Goal: Task Accomplishment & Management: Use online tool/utility

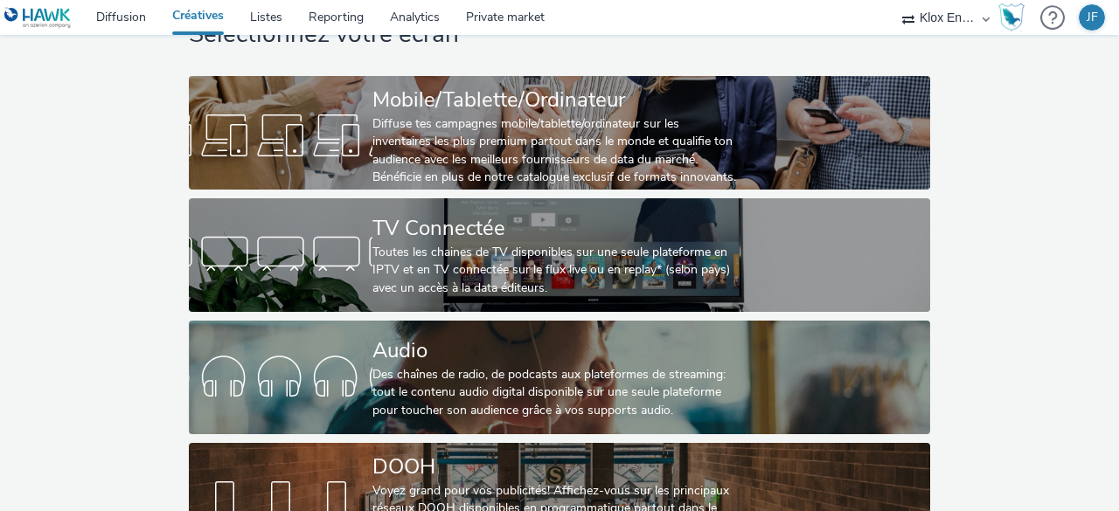
scroll to position [133, 0]
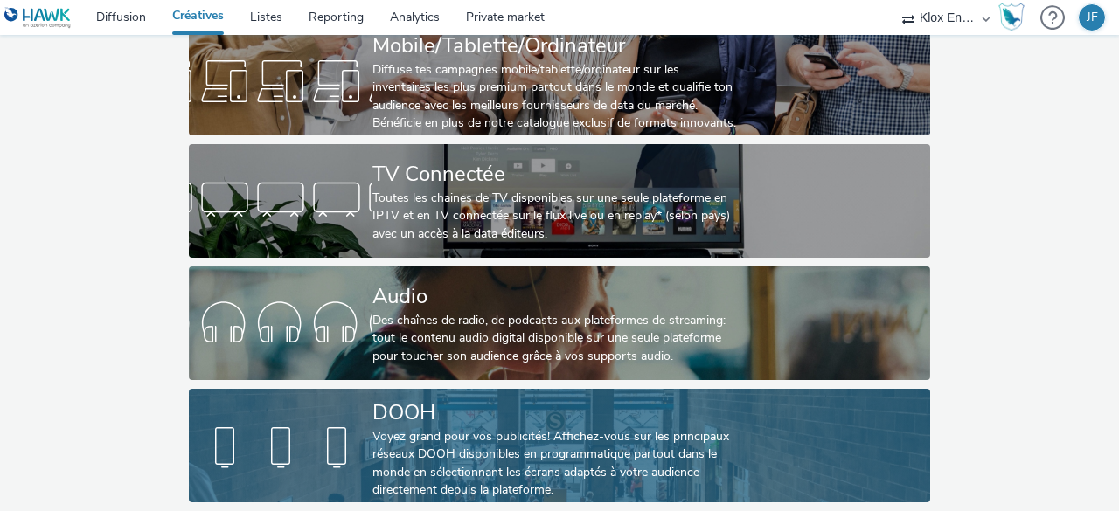
click at [392, 399] on div "DOOH" at bounding box center [555, 413] width 367 height 31
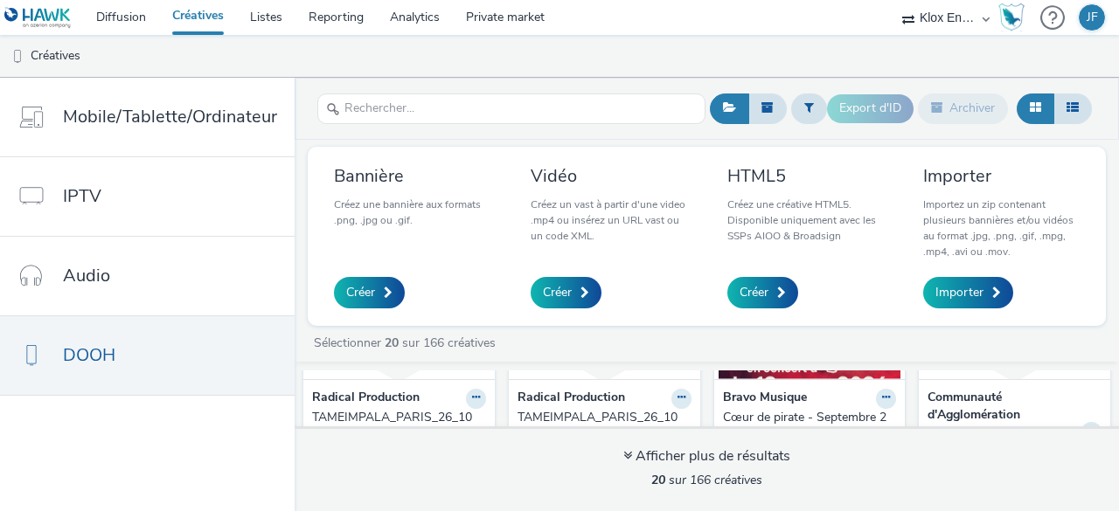
scroll to position [87, 0]
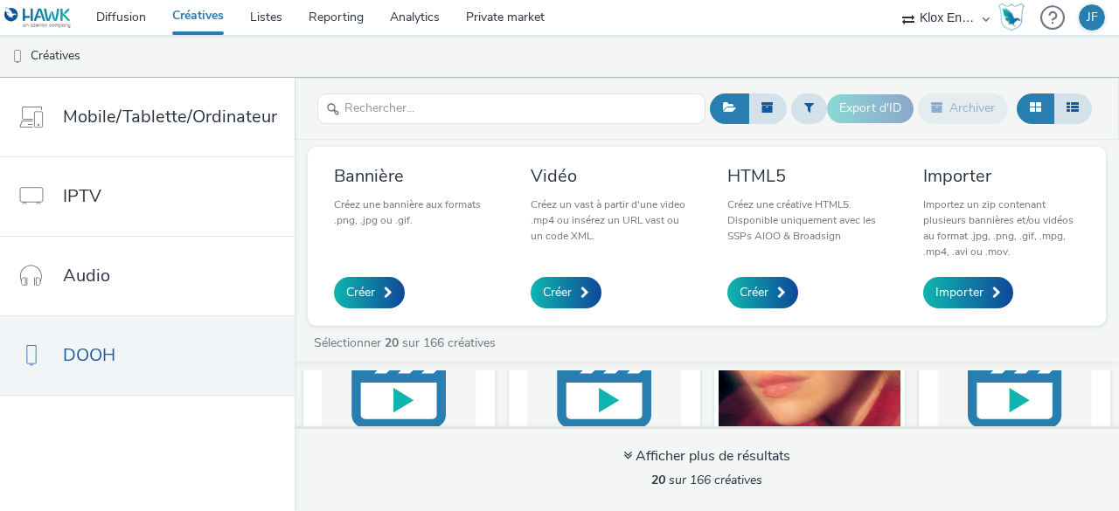
click at [582, 392] on img at bounding box center [604, 381] width 183 height 170
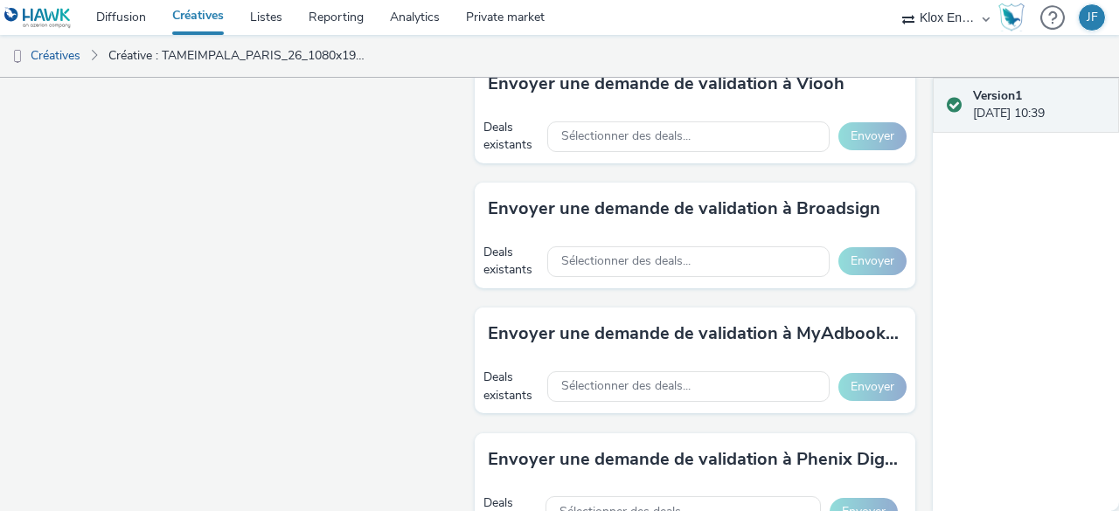
scroll to position [679, 0]
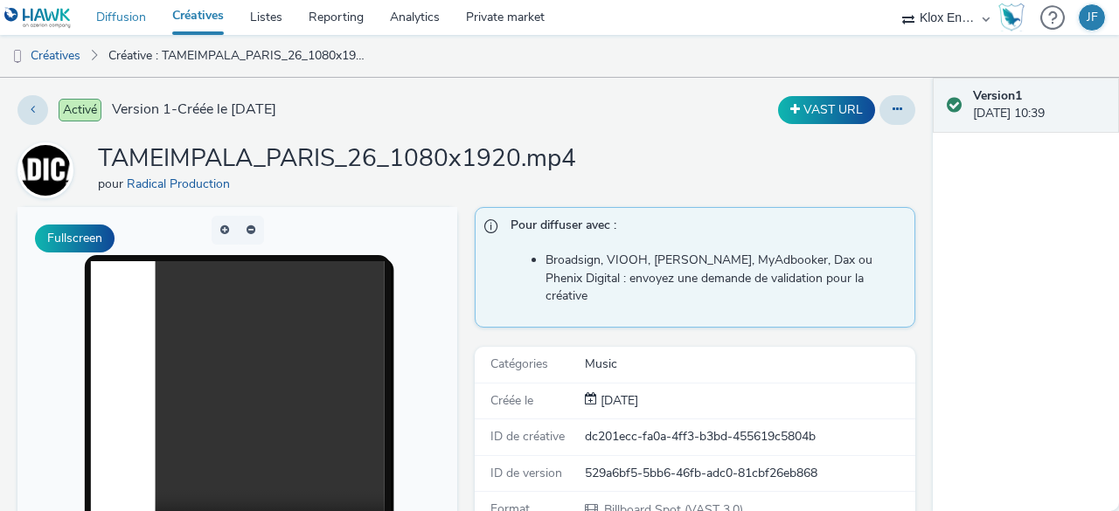
click at [124, 23] on link "Diffusion" at bounding box center [121, 17] width 76 height 35
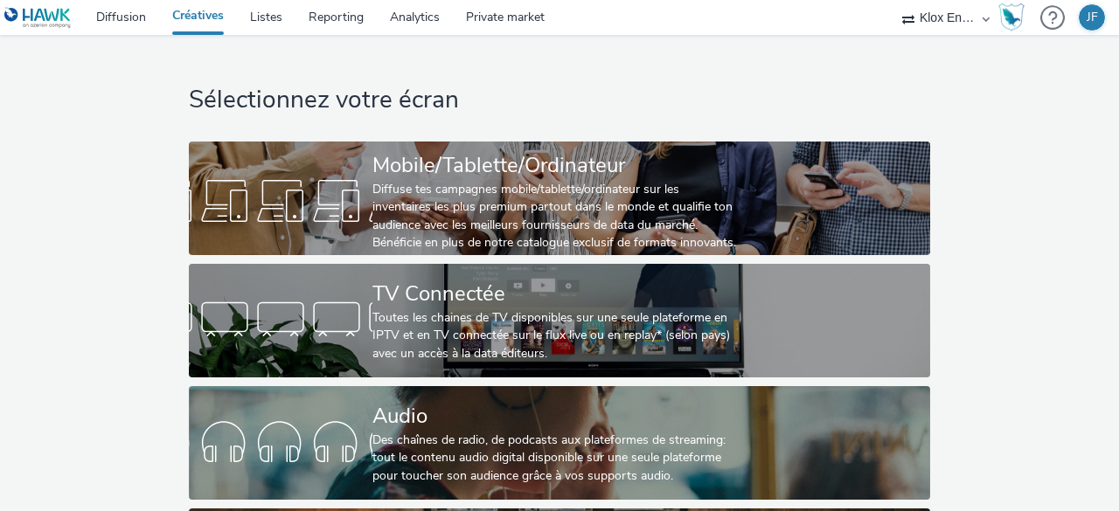
scroll to position [133, 0]
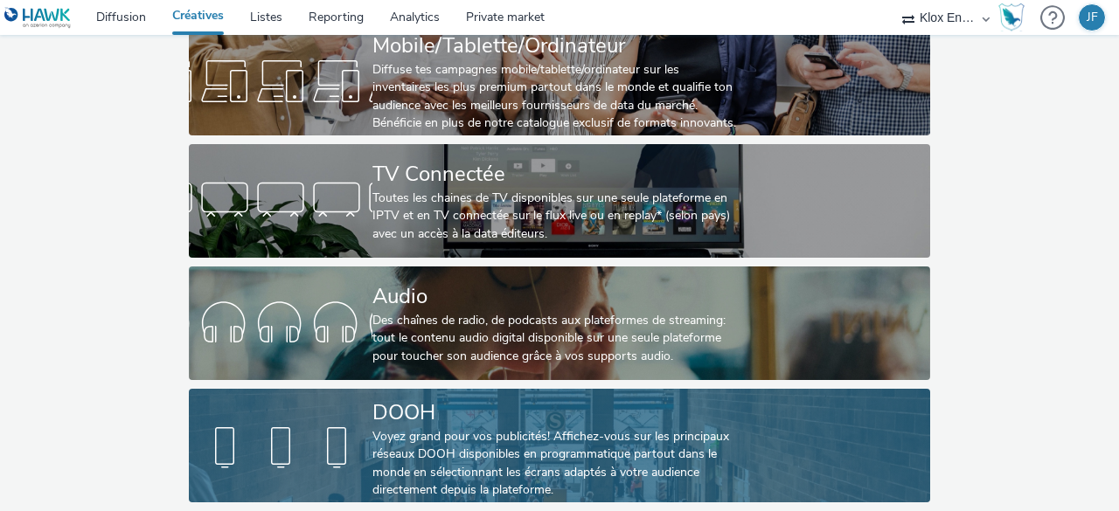
click at [427, 456] on div "Voyez grand pour vos publicités! Affichez-vous sur les principaux réseaux DOOH …" at bounding box center [555, 464] width 367 height 72
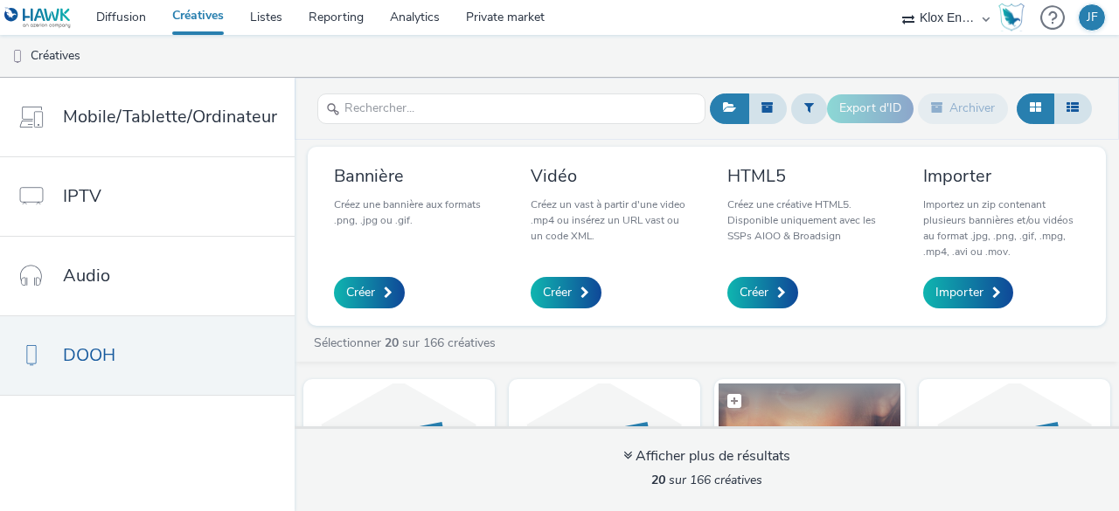
click at [767, 412] on label at bounding box center [809, 400] width 183 height 33
click at [801, 407] on label at bounding box center [809, 401] width 183 height 35
checkbox input "false"
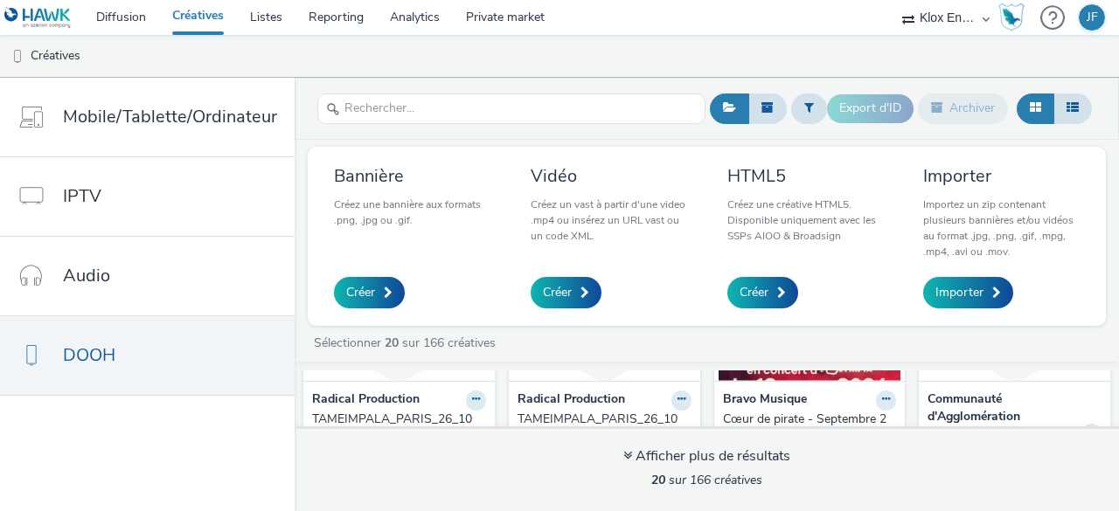
scroll to position [175, 0]
click at [766, 397] on strong "Bravo Musique" at bounding box center [765, 399] width 84 height 20
click at [876, 392] on button at bounding box center [886, 399] width 20 height 20
click at [793, 418] on link "Modifier" at bounding box center [830, 429] width 131 height 35
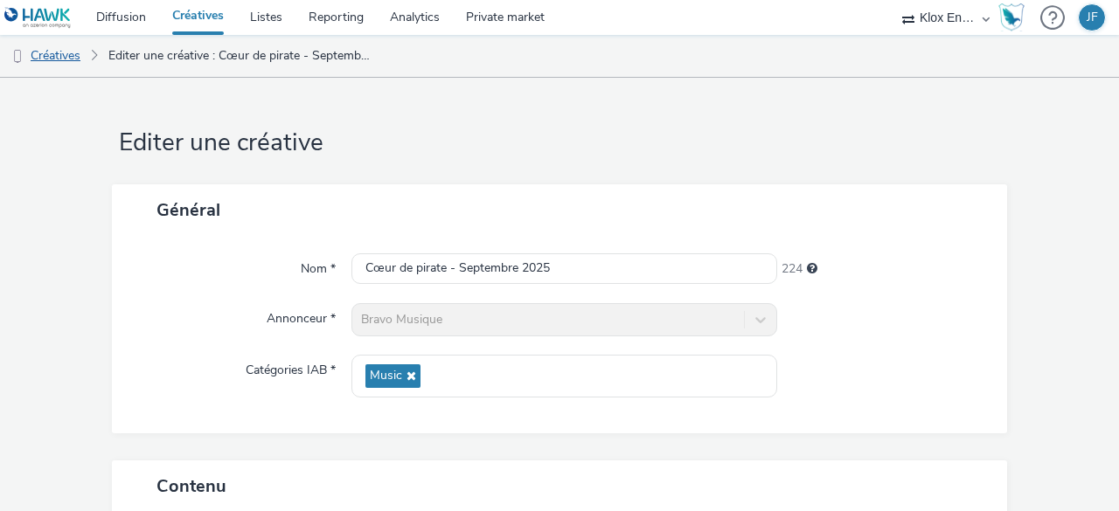
click at [61, 63] on link "Créatives" at bounding box center [44, 56] width 89 height 42
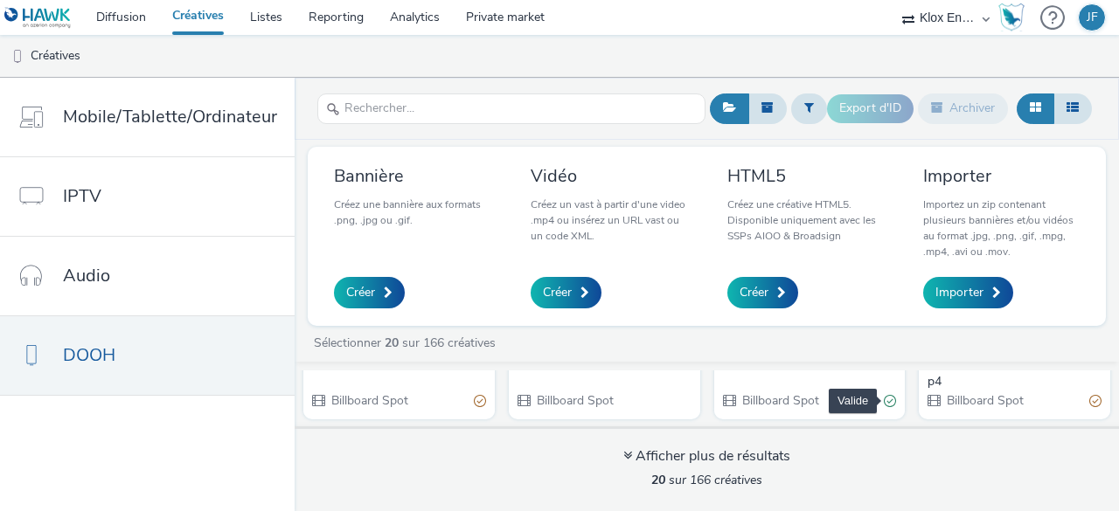
scroll to position [175, 0]
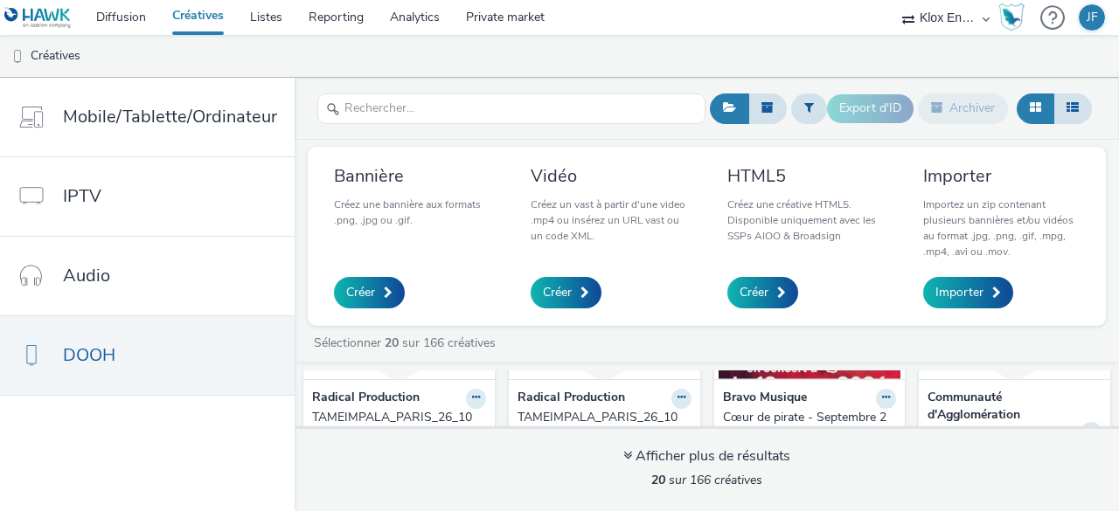
click at [799, 415] on div "Cœur de pirate - Septembre 2025" at bounding box center [806, 427] width 167 height 36
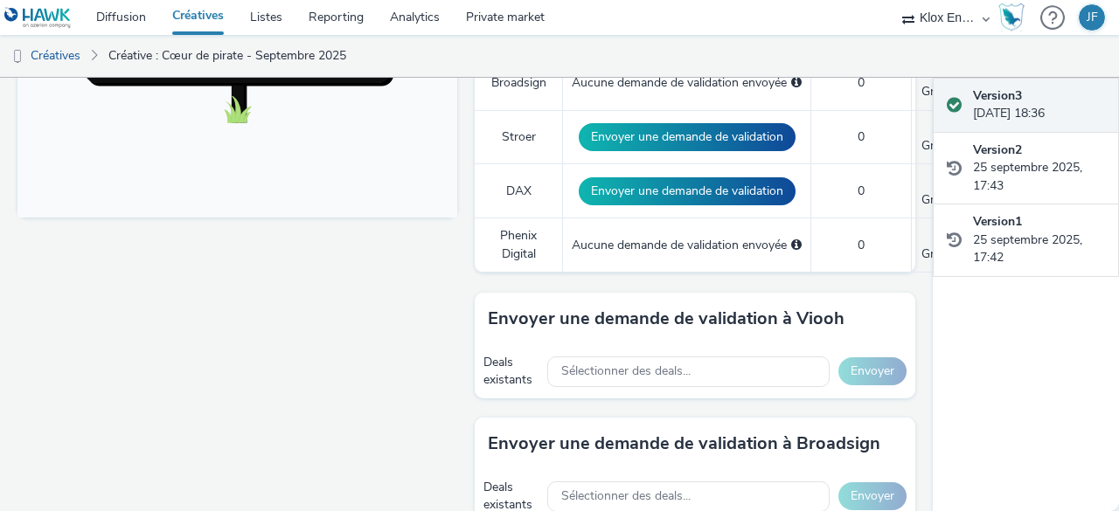
scroll to position [679, 0]
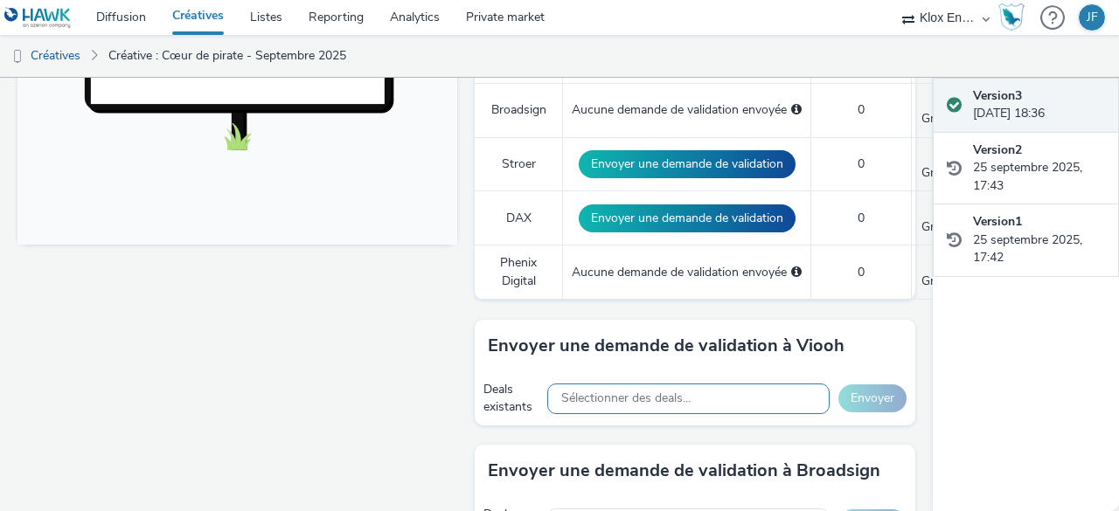
click at [590, 384] on div "Sélectionner des deals..." at bounding box center [688, 399] width 282 height 31
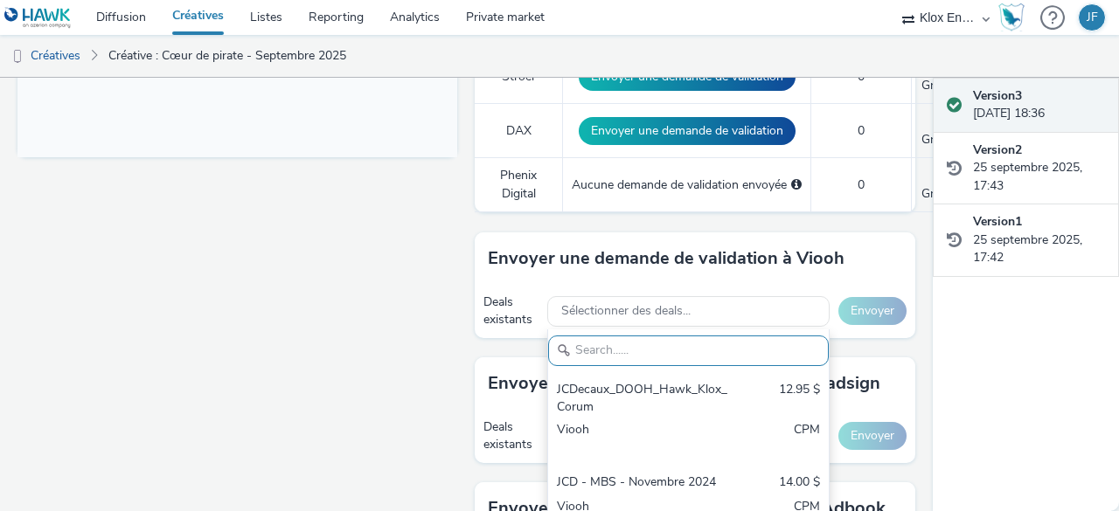
scroll to position [854, 0]
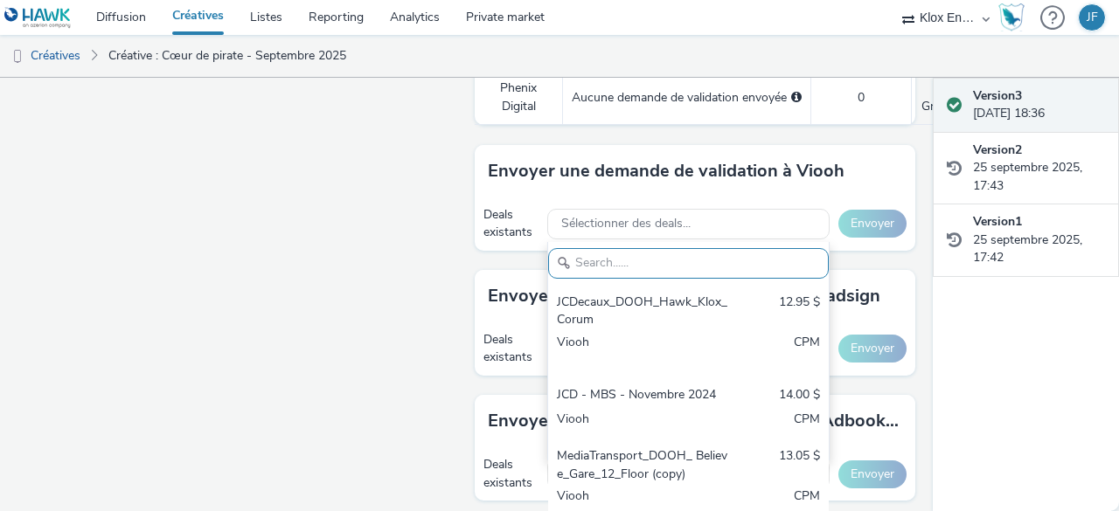
click at [303, 246] on div "Fullscreen" at bounding box center [241, 207] width 448 height 1708
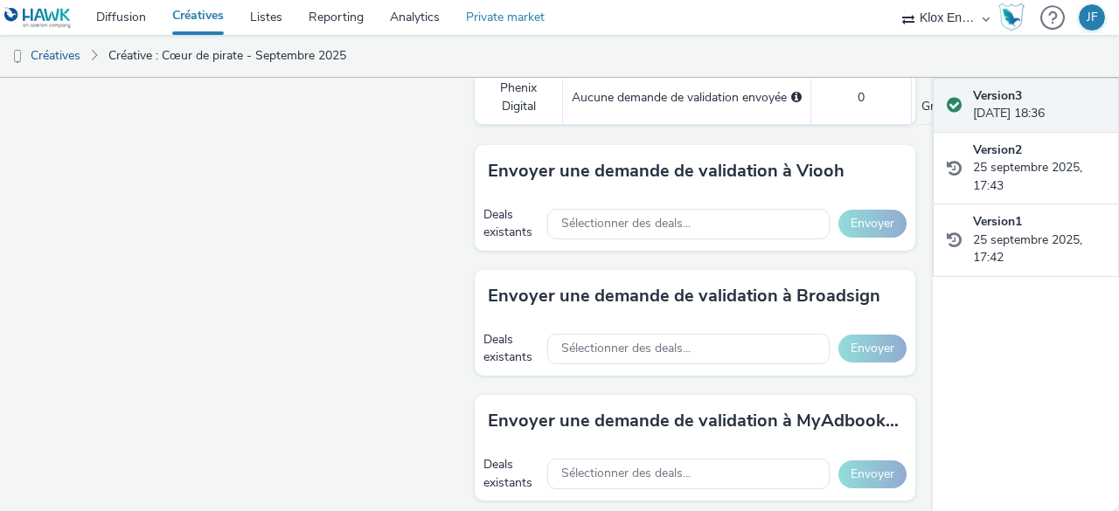
click at [489, 11] on link "Private market" at bounding box center [505, 17] width 105 height 35
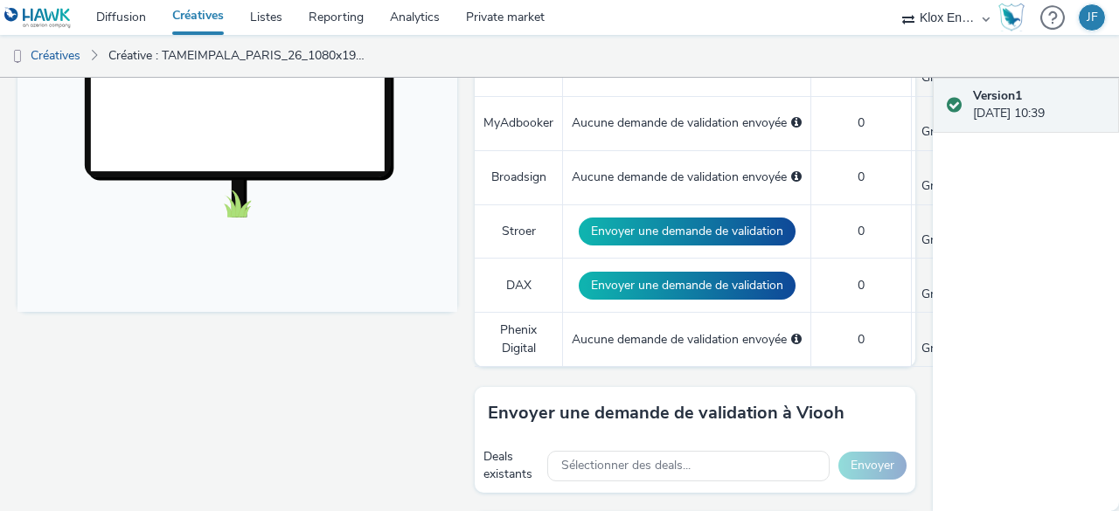
scroll to position [699, 0]
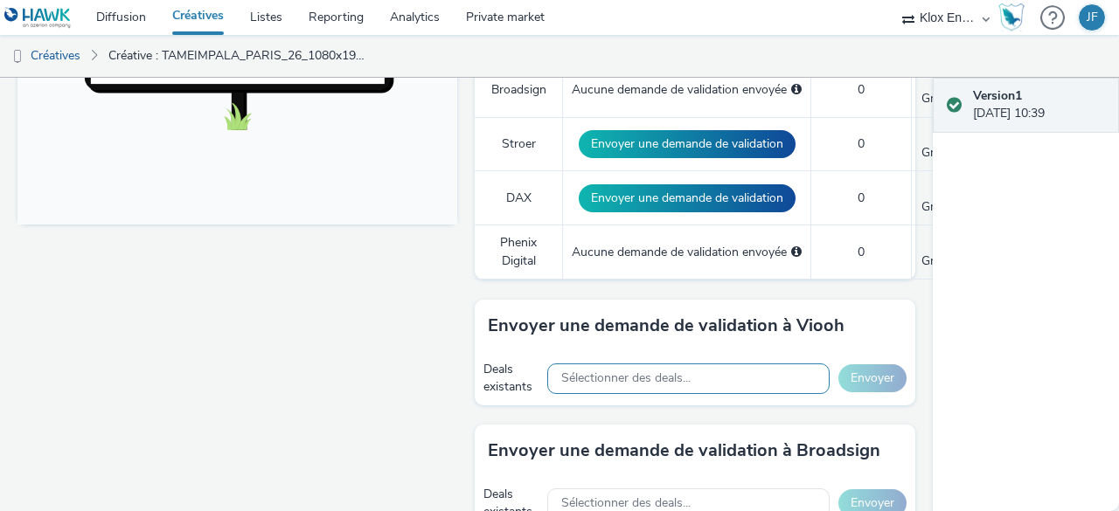
click at [643, 371] on span "Sélectionner des deals..." at bounding box center [625, 378] width 129 height 15
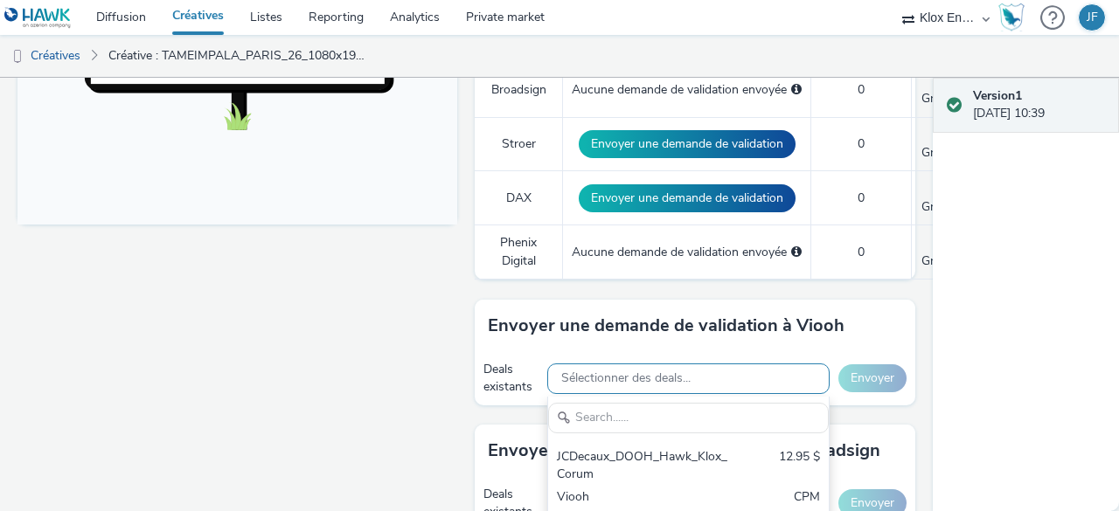
scroll to position [0, 0]
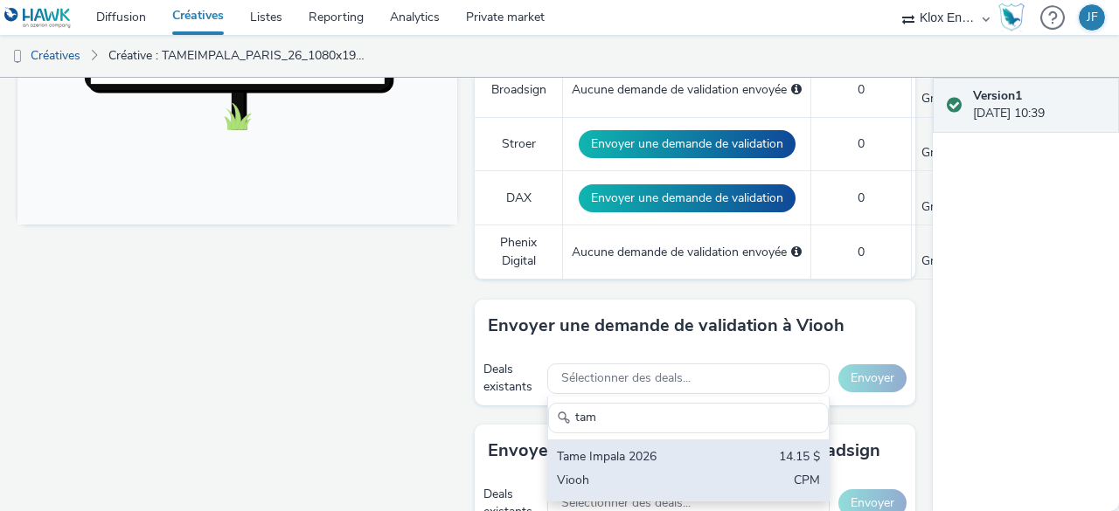
type input "tam"
click at [645, 448] on div "Tame Impala 2026" at bounding box center [643, 458] width 172 height 20
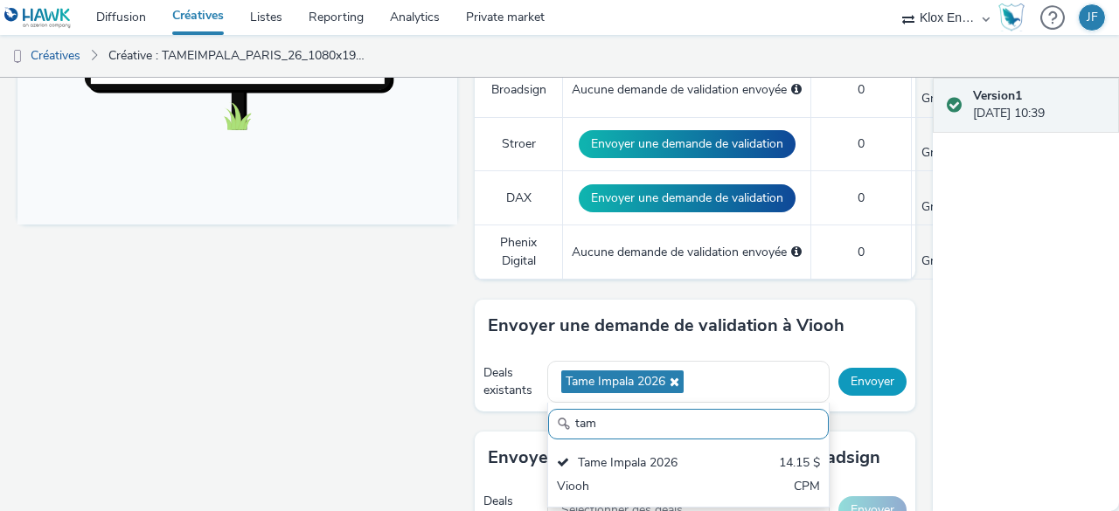
click at [859, 368] on button "Envoyer" at bounding box center [872, 382] width 68 height 28
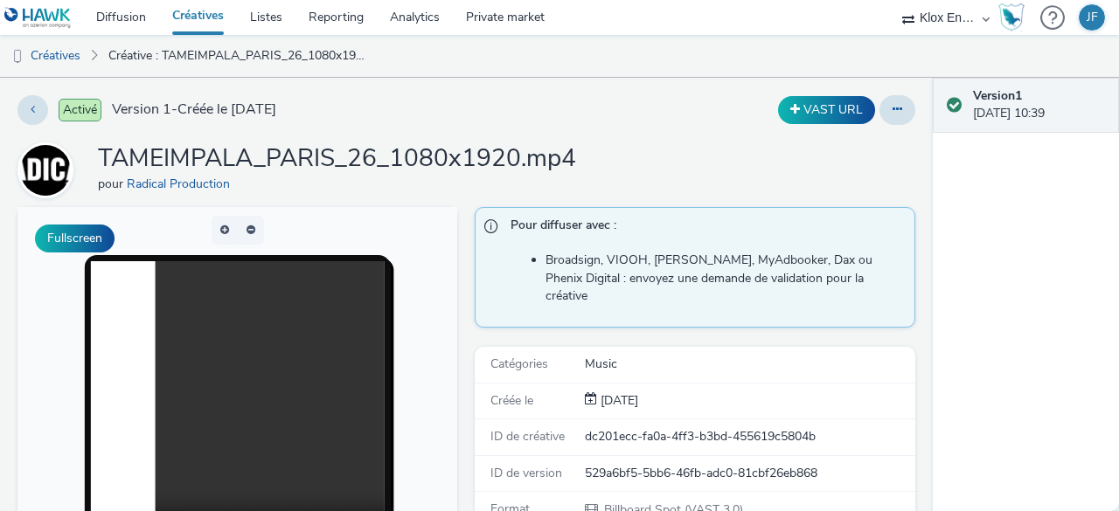
click at [30, 14] on img at bounding box center [37, 18] width 67 height 22
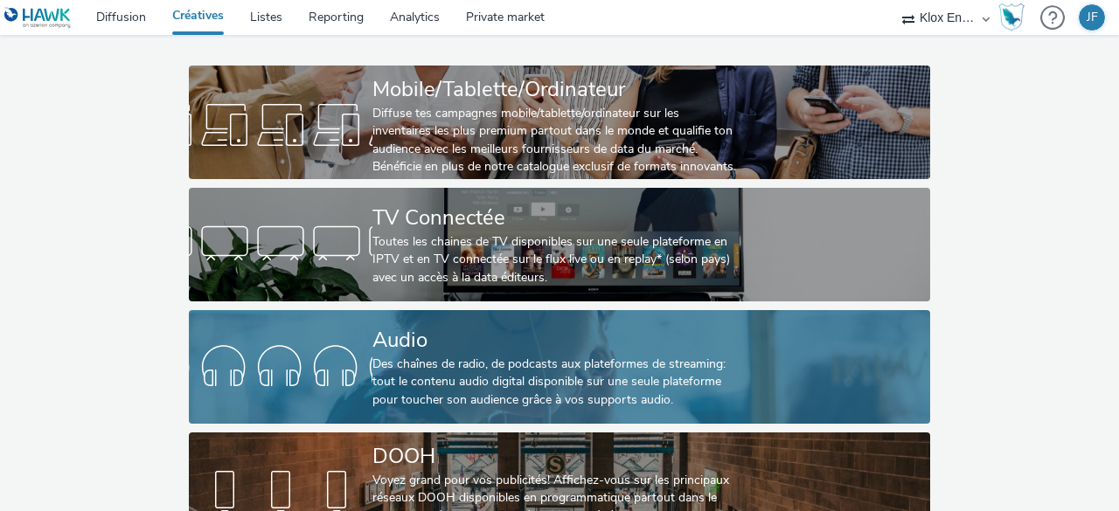
scroll to position [133, 0]
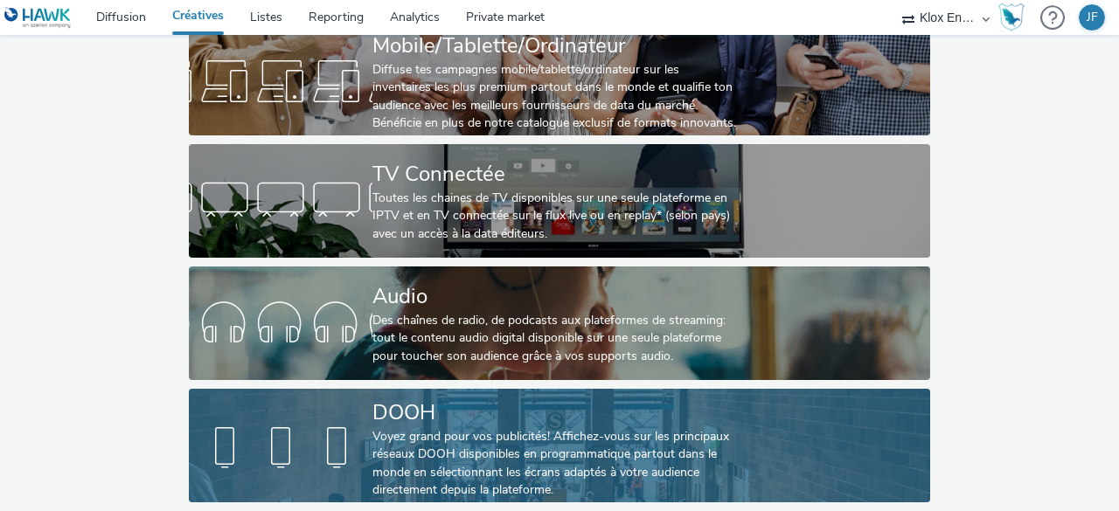
click at [474, 443] on div "Voyez grand pour vos publicités! Affichez-vous sur les principaux réseaux DOOH …" at bounding box center [555, 464] width 367 height 72
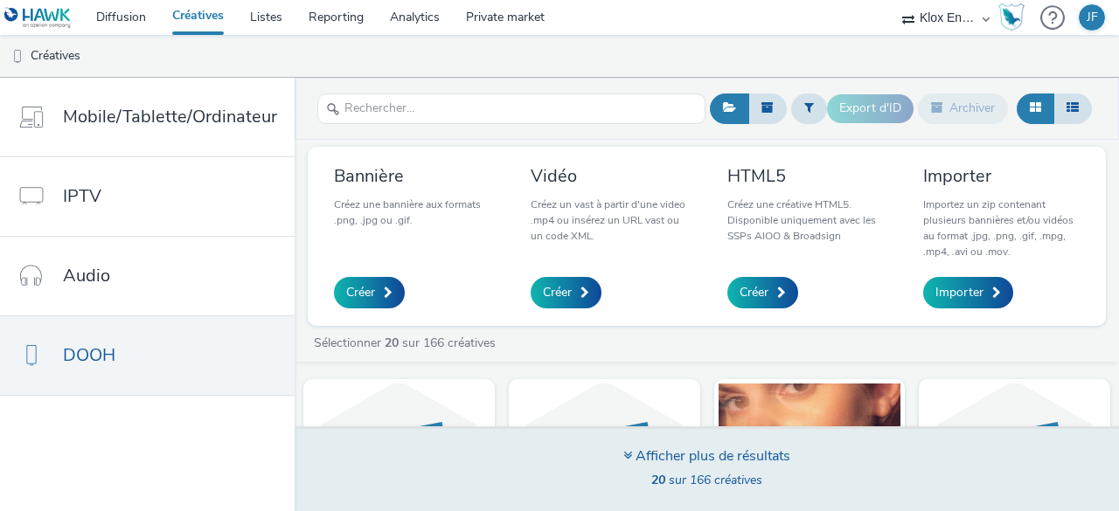
click at [647, 459] on div "Afficher plus de résultats" at bounding box center [706, 457] width 167 height 20
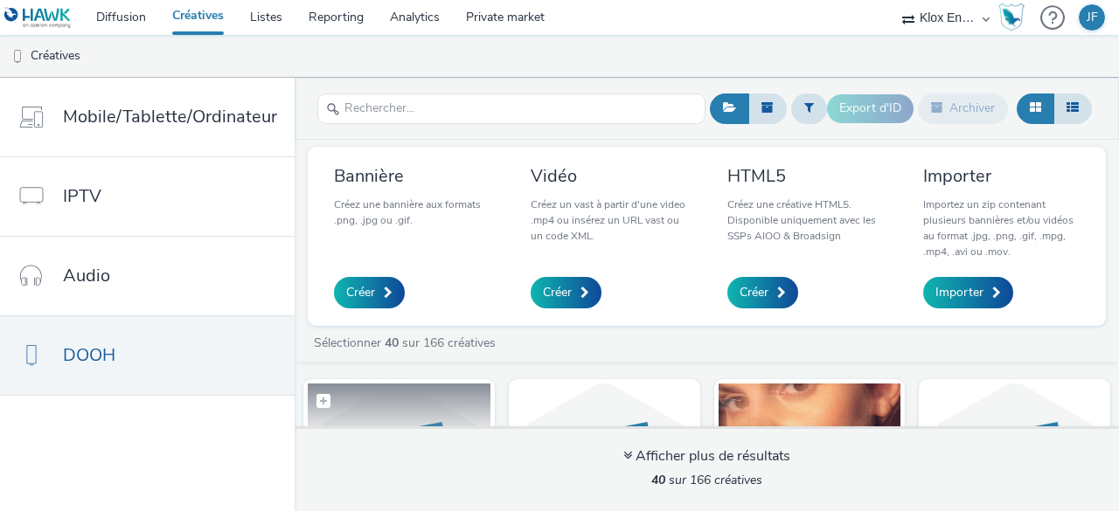
click at [418, 410] on label at bounding box center [399, 400] width 183 height 33
checkbox input "true"
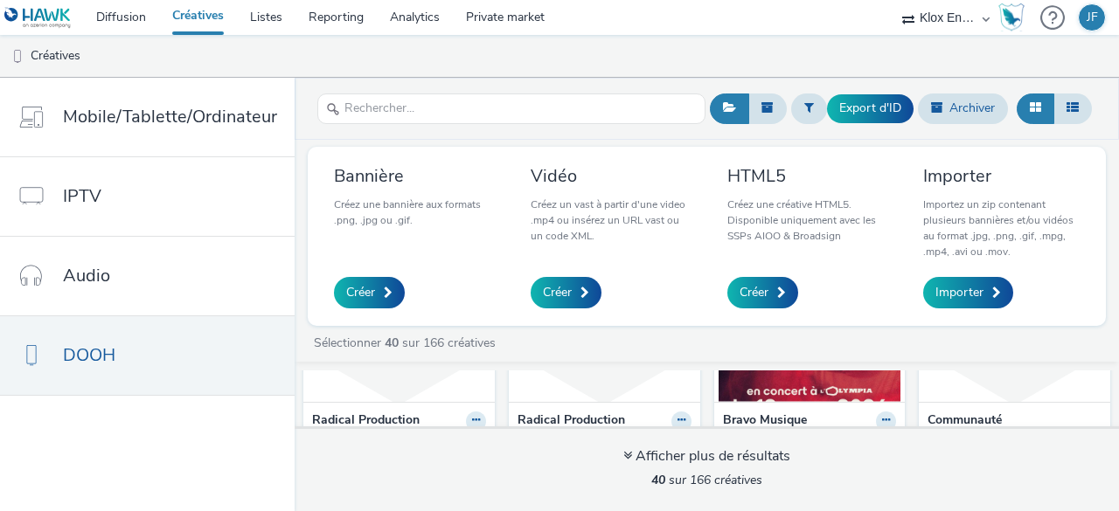
scroll to position [175, 0]
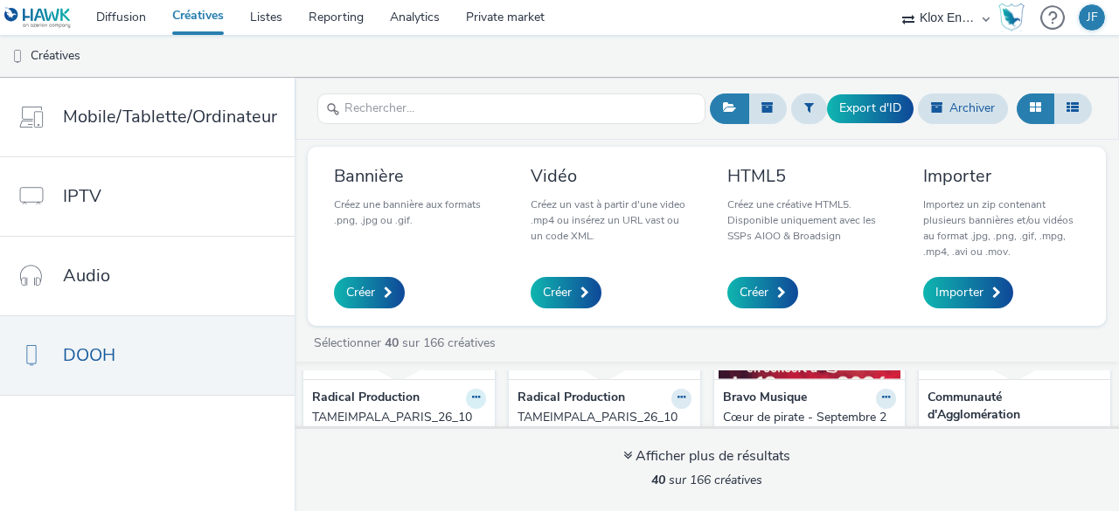
click at [472, 395] on icon at bounding box center [476, 397] width 8 height 10
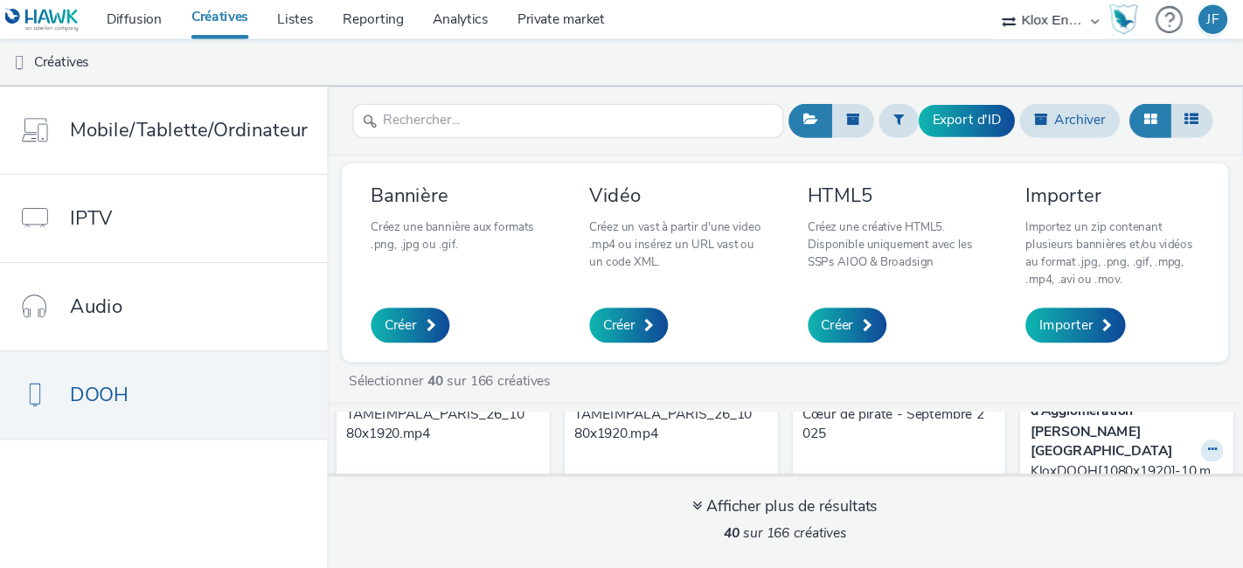
scroll to position [192, 0]
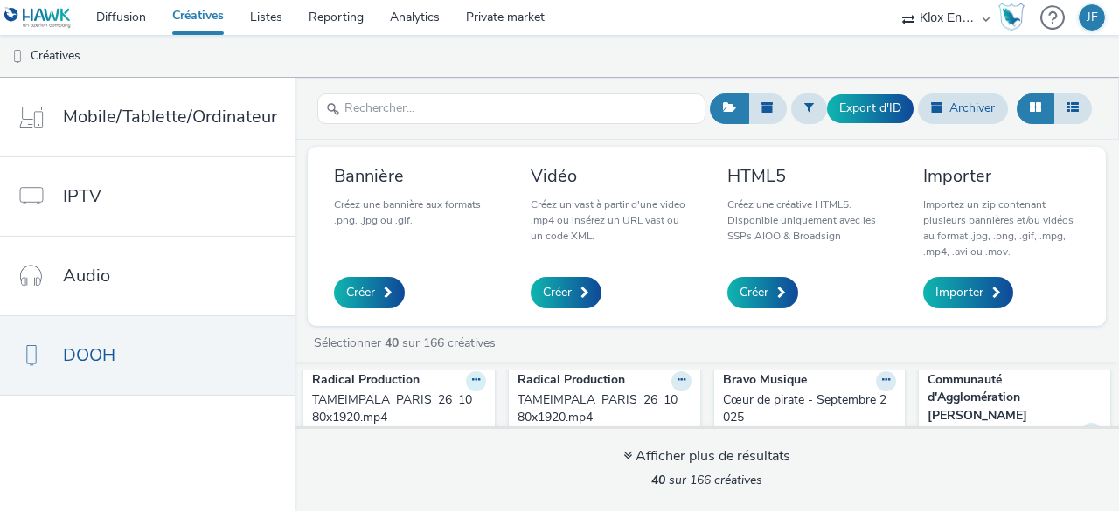
click at [476, 380] on button at bounding box center [476, 381] width 20 height 20
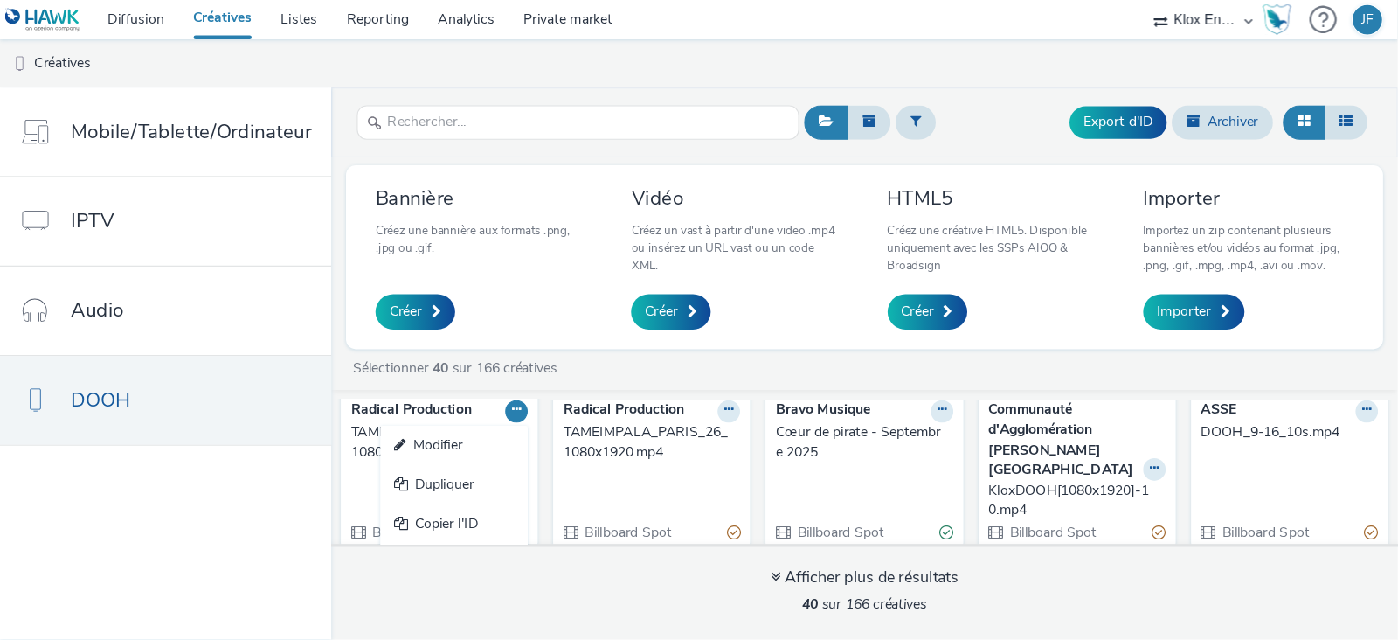
scroll to position [191, 0]
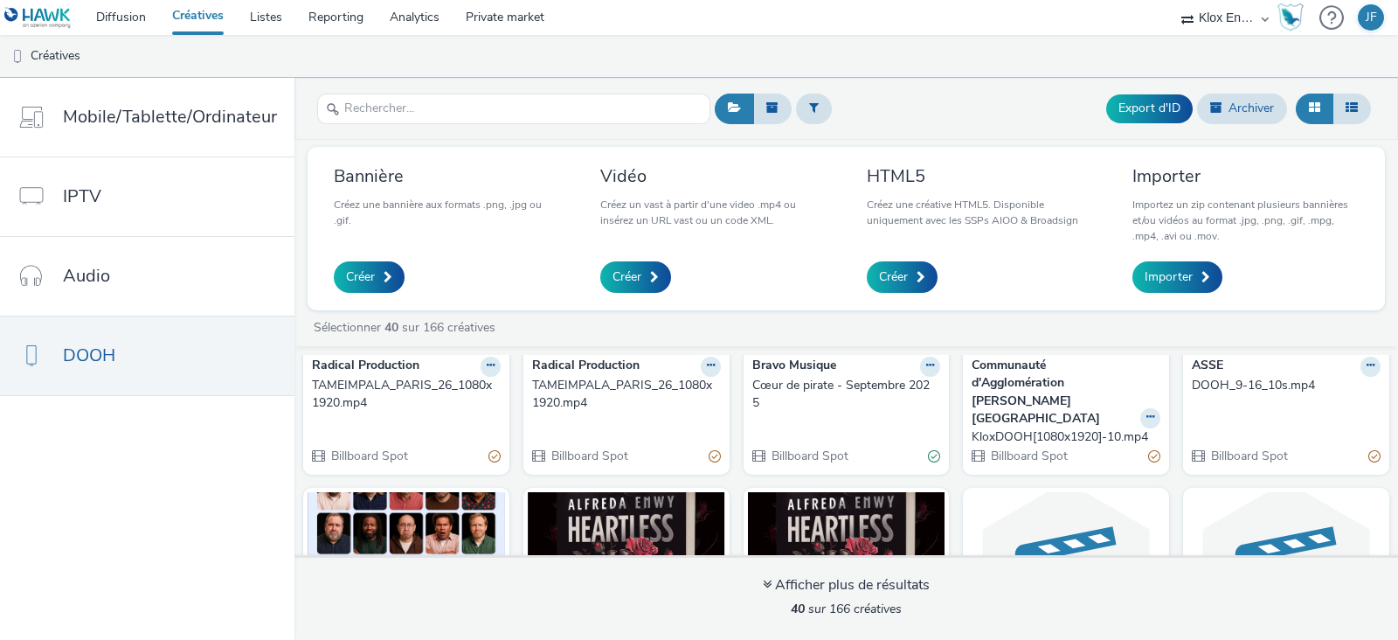
drag, startPoint x: 988, startPoint y: 3, endPoint x: 515, endPoint y: 461, distance: 658.9
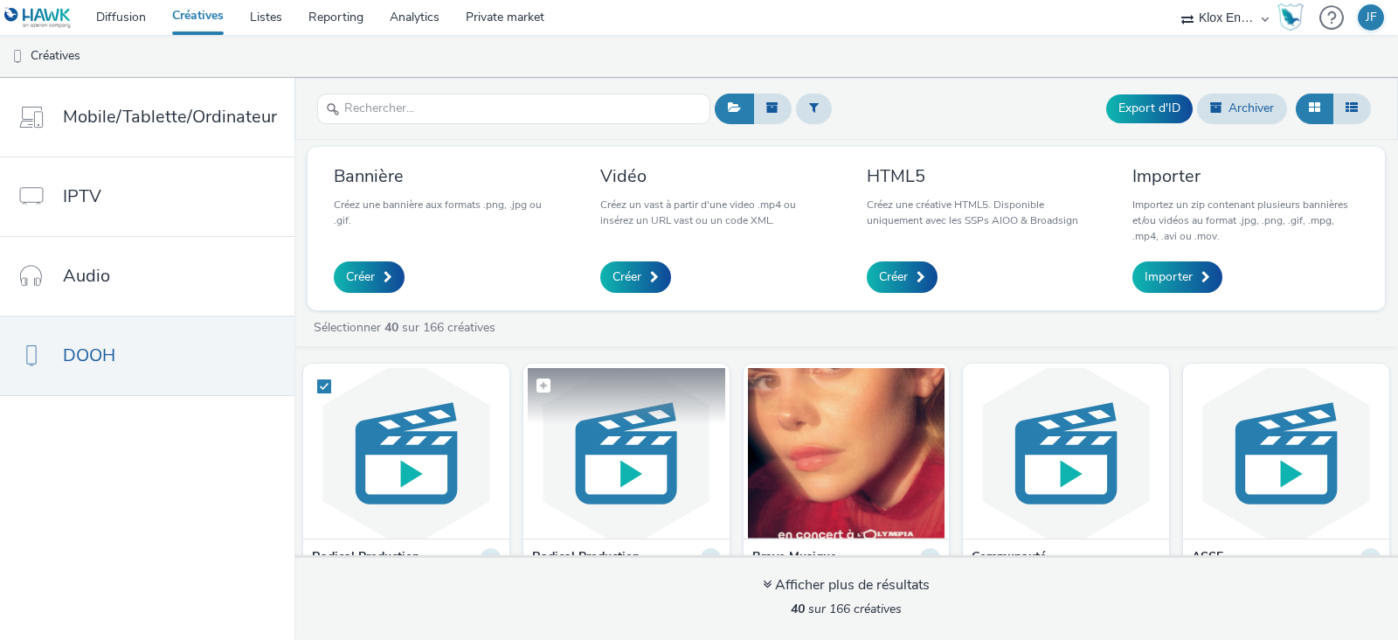
scroll to position [108, 0]
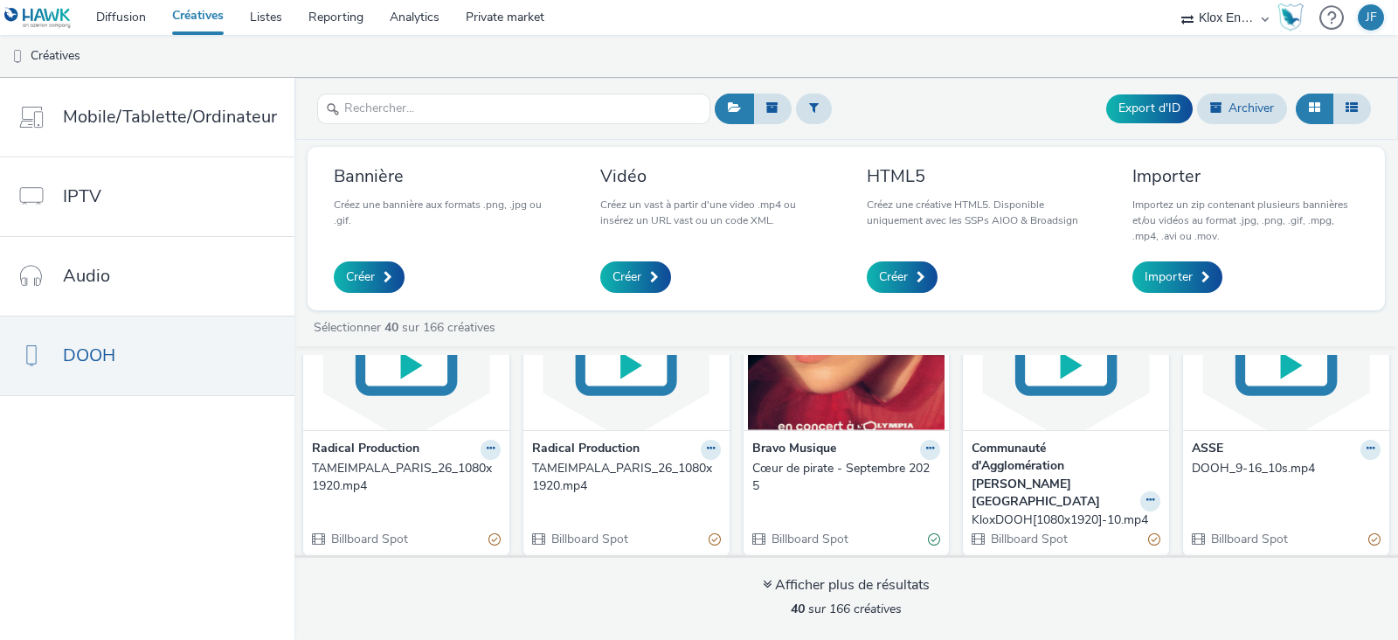
click at [565, 473] on div "TAMEIMPALA_PARIS_26_1080x1920.mp4" at bounding box center [623, 478] width 182 height 36
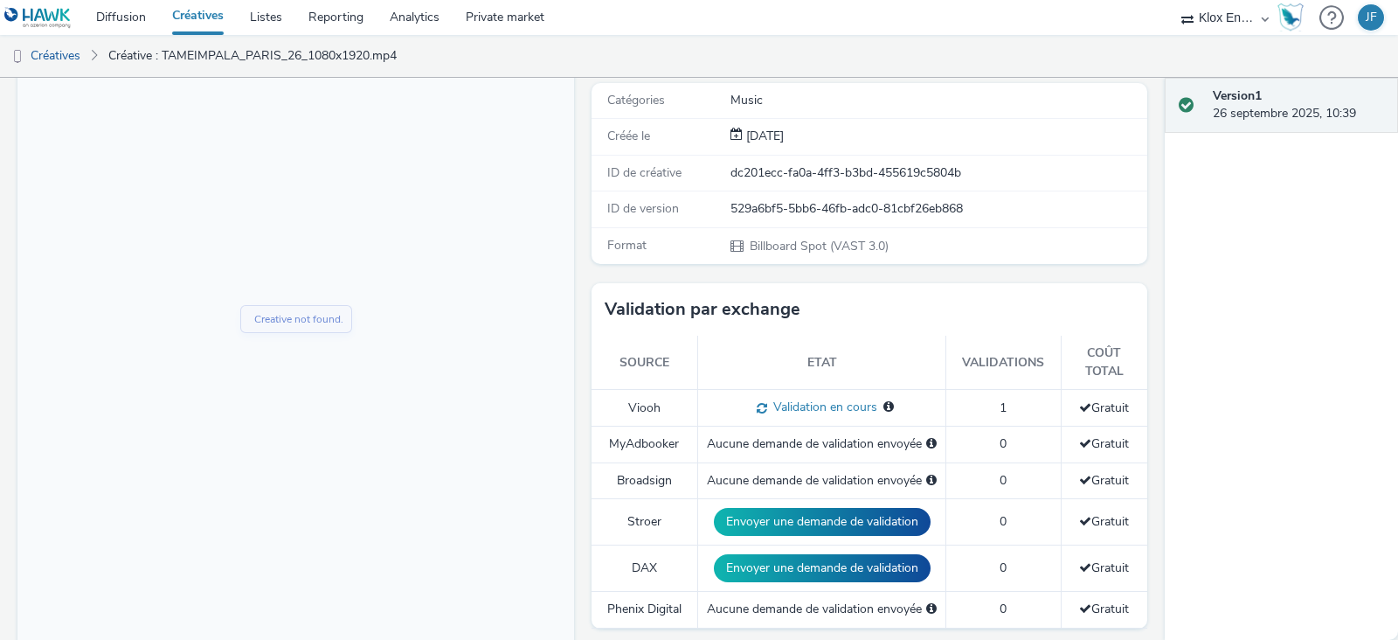
scroll to position [436, 0]
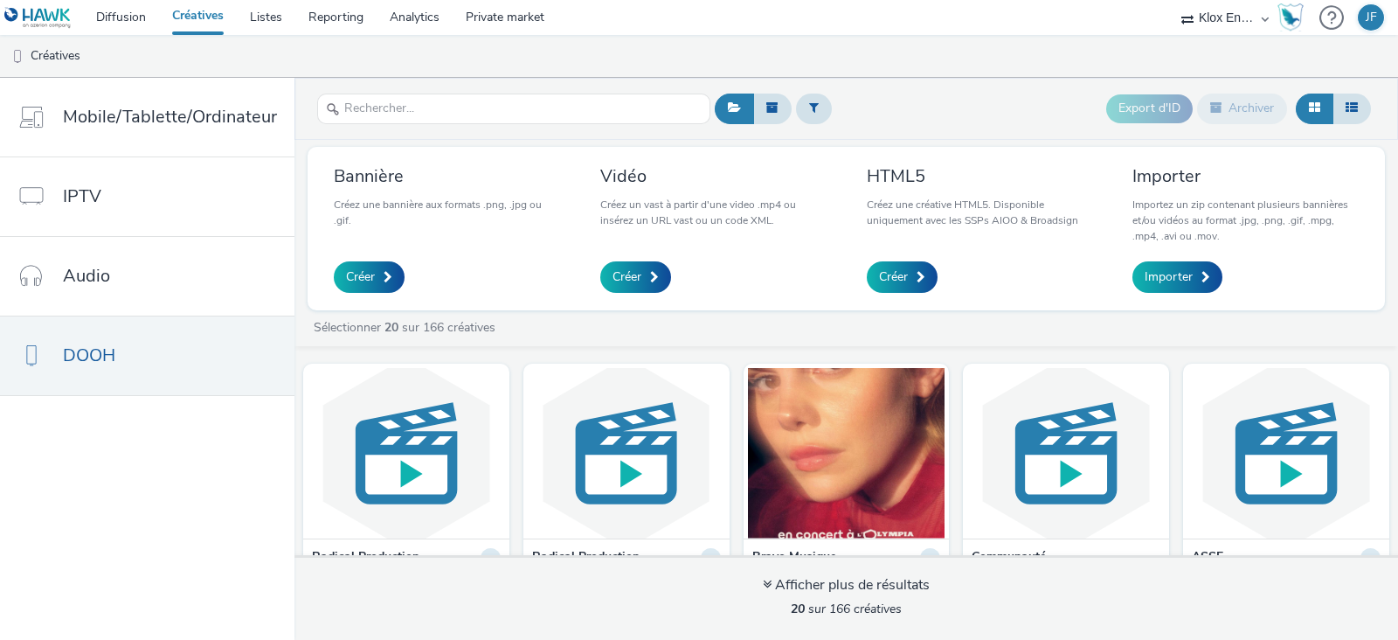
scroll to position [108, 0]
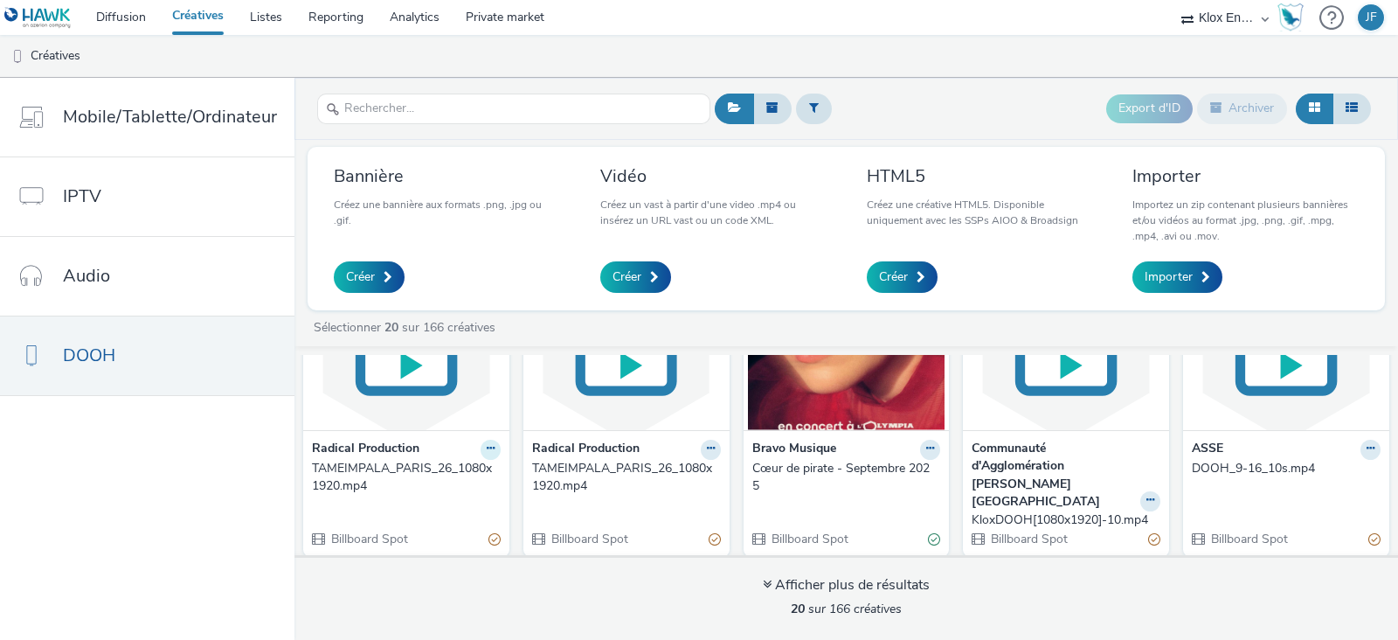
click at [487, 444] on icon at bounding box center [491, 448] width 8 height 10
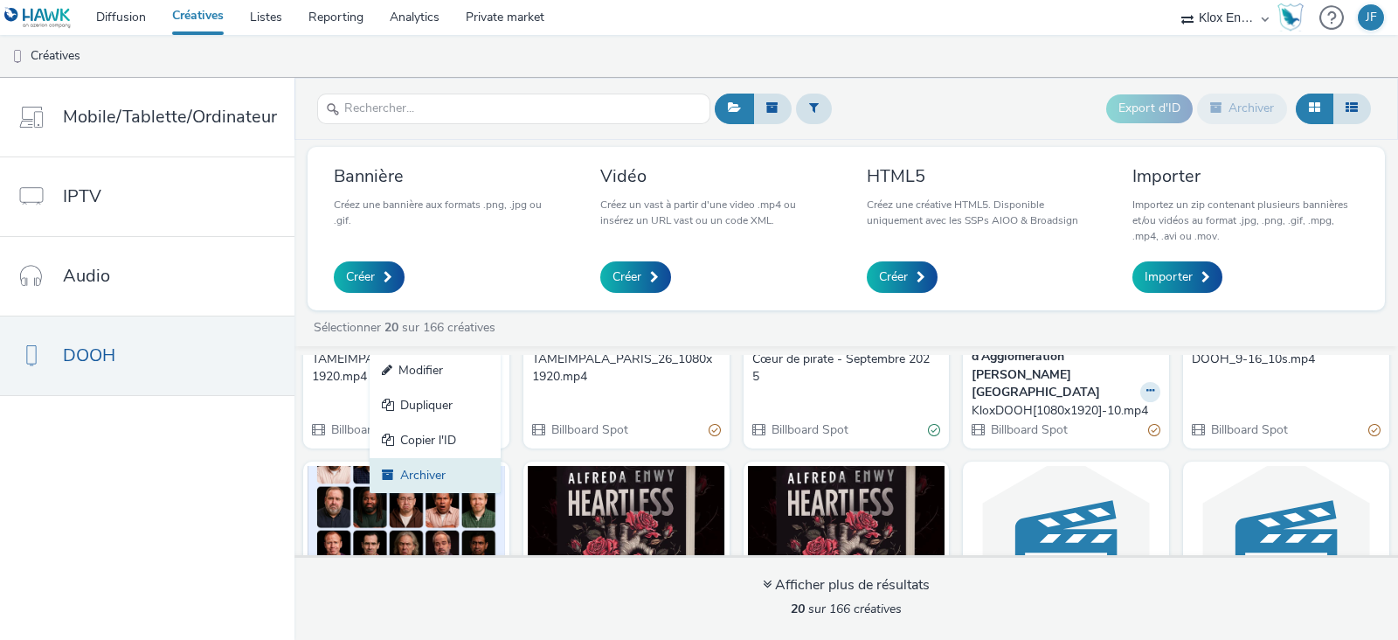
click at [428, 468] on link "Archiver" at bounding box center [435, 475] width 131 height 35
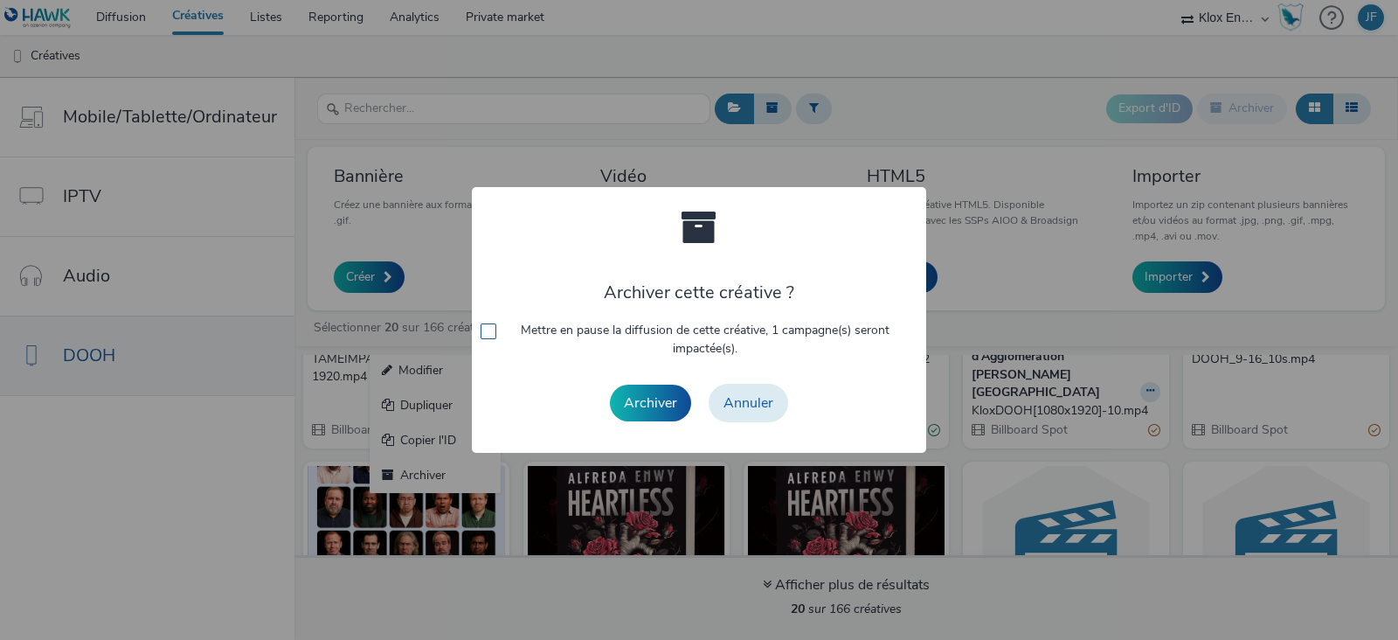
click at [622, 323] on span "Mettre en pause la diffusion de cette créative, 1 campagne(s) seront impactée(s…" at bounding box center [705, 340] width 407 height 36
checkbox input "true"
click at [648, 397] on button "Archiver" at bounding box center [650, 403] width 81 height 37
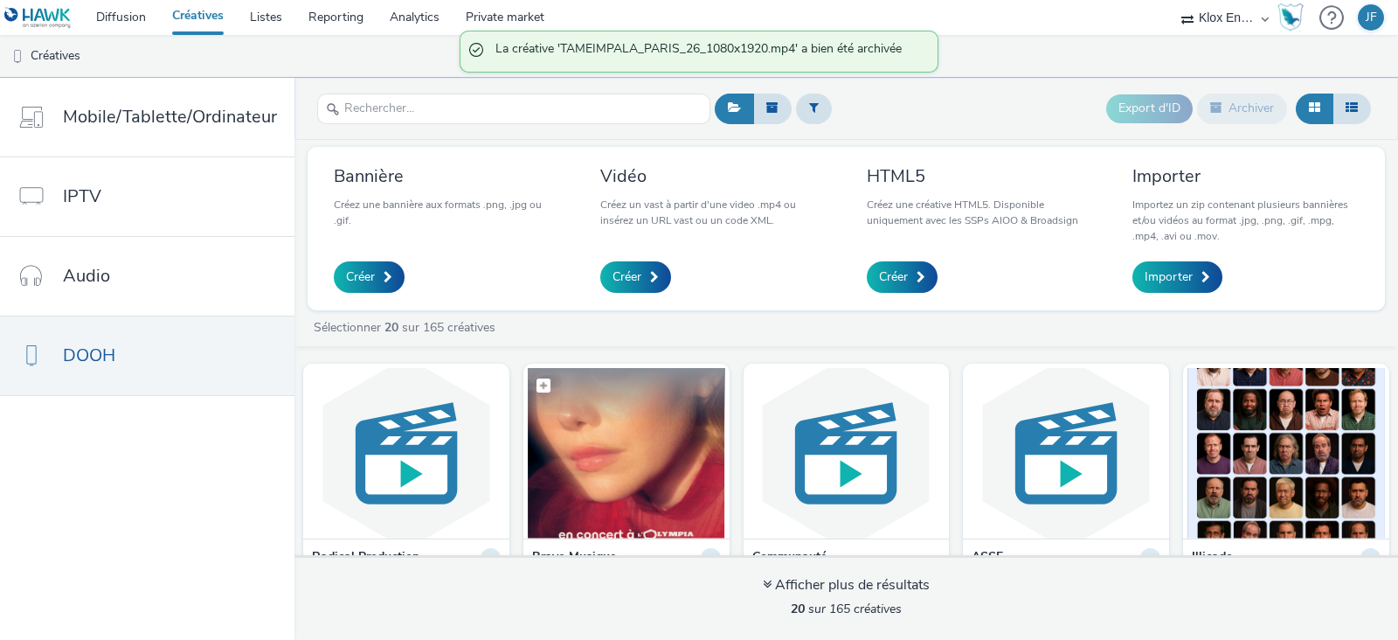
scroll to position [108, 0]
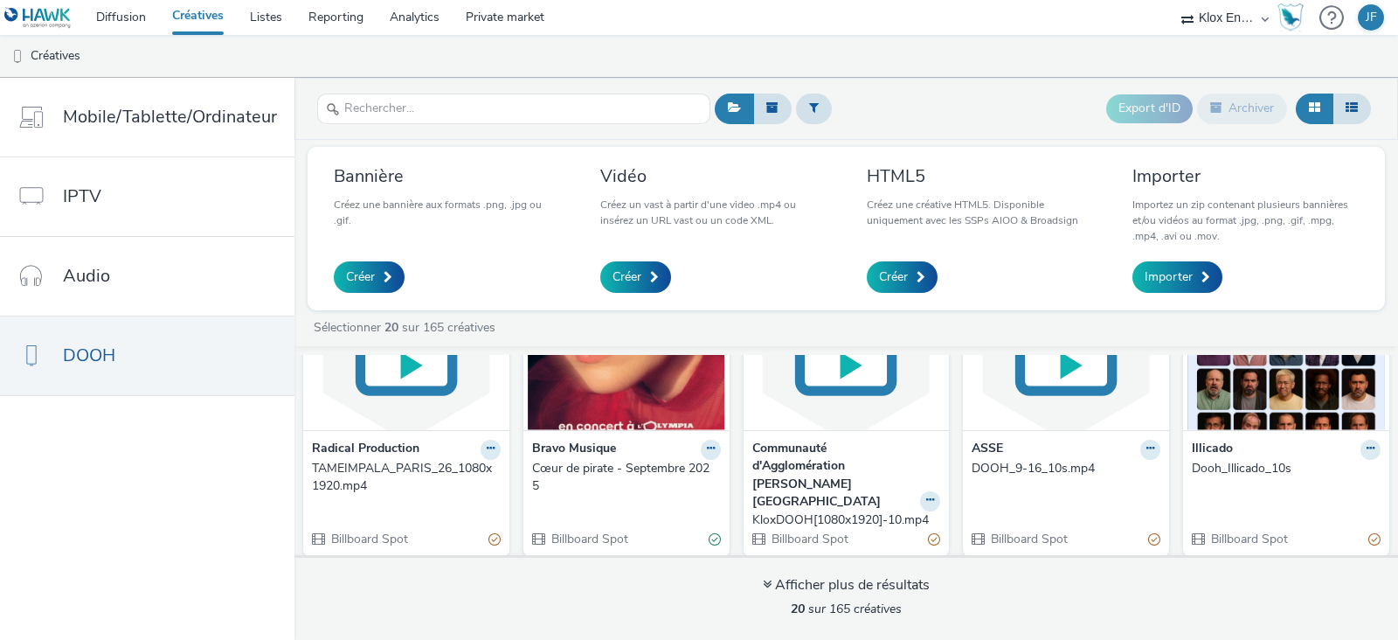
click at [368, 448] on strong "Radical Production" at bounding box center [366, 450] width 108 height 20
click at [385, 443] on strong "Radical Production" at bounding box center [366, 450] width 108 height 20
click at [481, 445] on button at bounding box center [491, 450] width 20 height 20
click at [376, 379] on img at bounding box center [407, 345] width 198 height 170
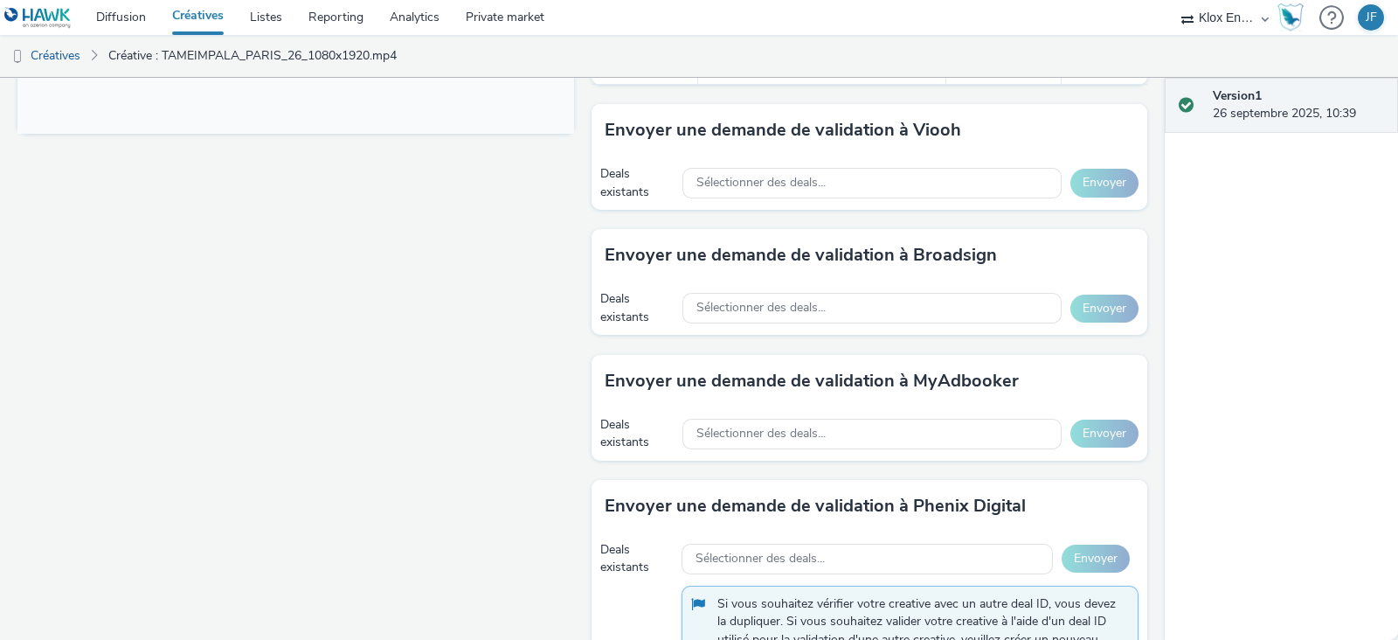
scroll to position [873, 0]
